Goal: Transaction & Acquisition: Purchase product/service

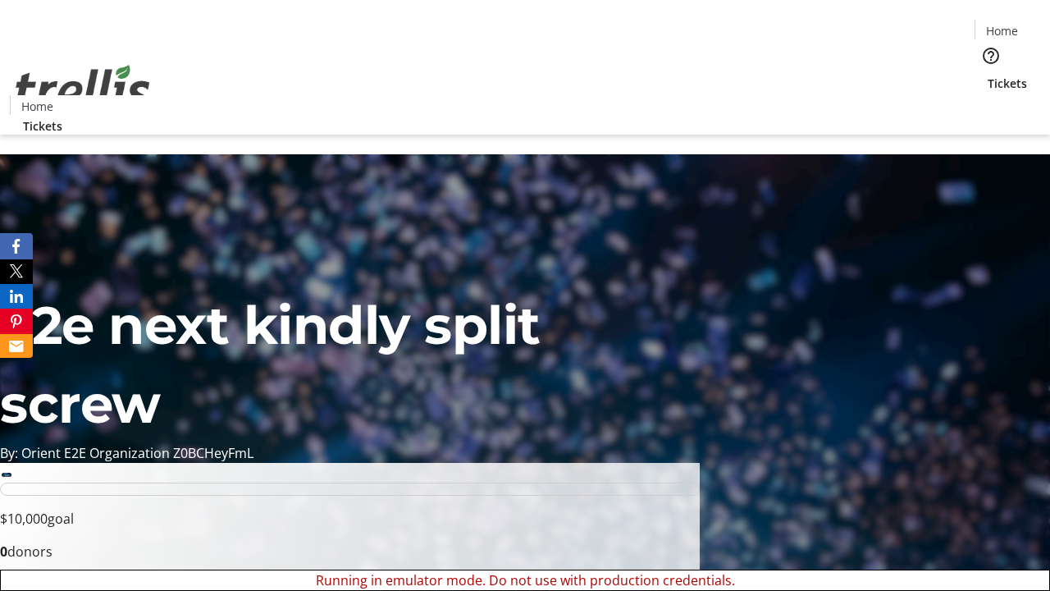
click at [1003, 25] on span "Sign Up" at bounding box center [1010, 23] width 48 height 20
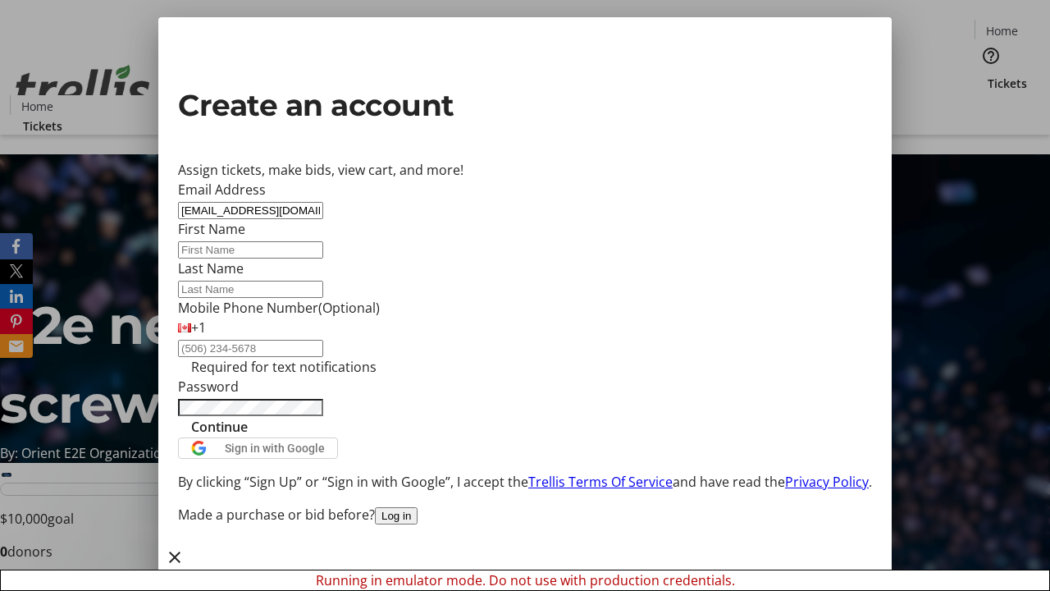
type input "[EMAIL_ADDRESS][DOMAIN_NAME]"
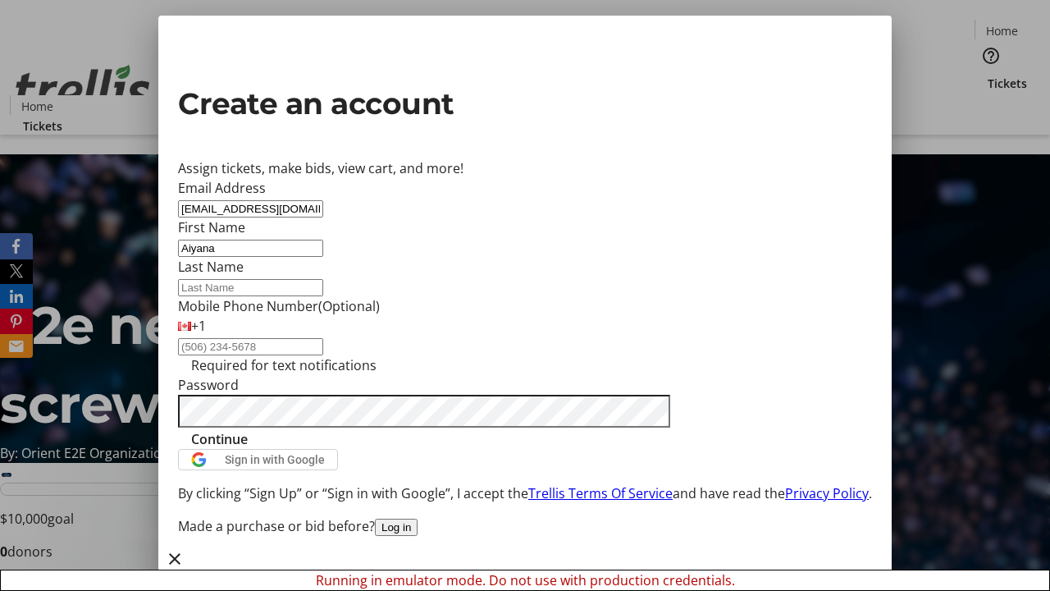
type input "Aiyana"
type input "[PERSON_NAME]"
click at [248, 449] on span "Continue" at bounding box center [219, 439] width 57 height 20
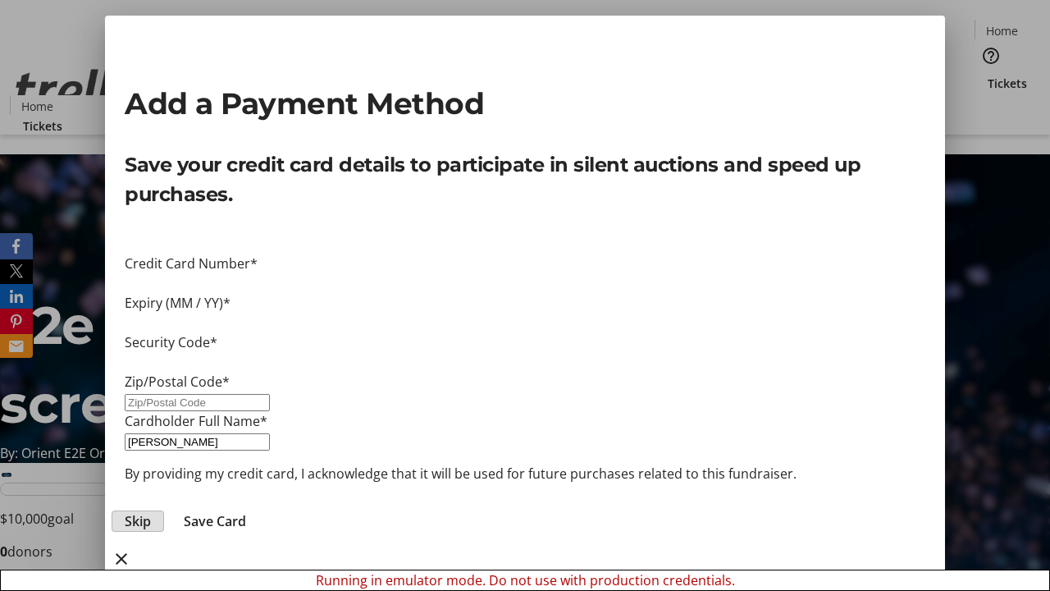
click at [151, 511] on span "Skip" at bounding box center [138, 521] width 26 height 20
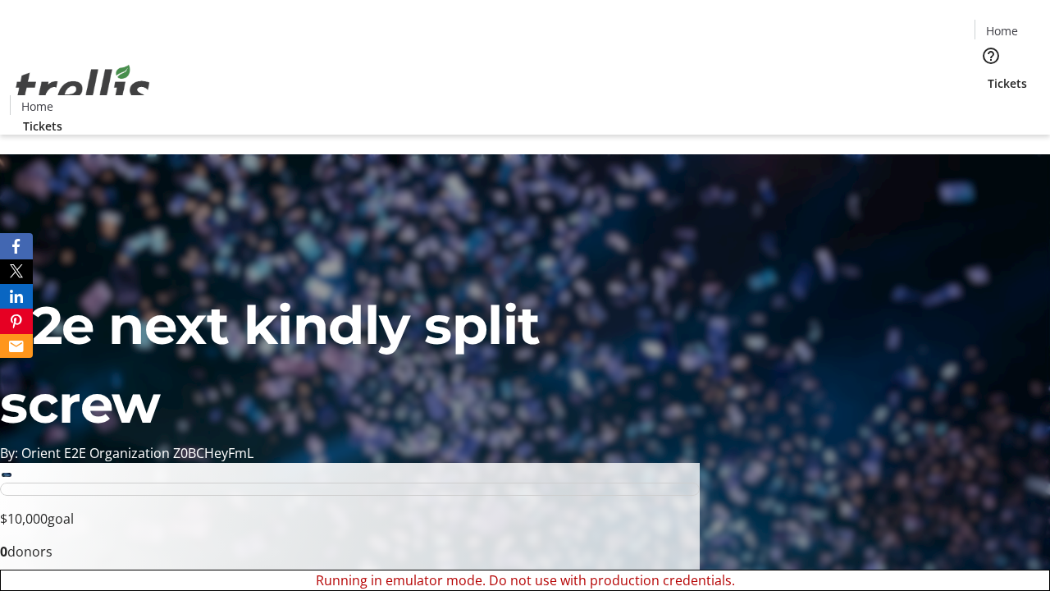
click at [988, 75] on span "Tickets" at bounding box center [1007, 83] width 39 height 17
